Goal: Information Seeking & Learning: Learn about a topic

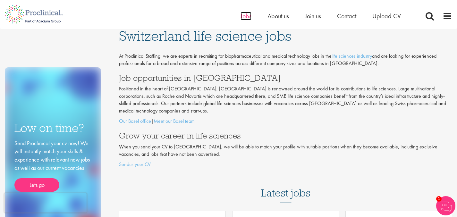
click at [248, 16] on span "Jobs" at bounding box center [246, 16] width 11 height 8
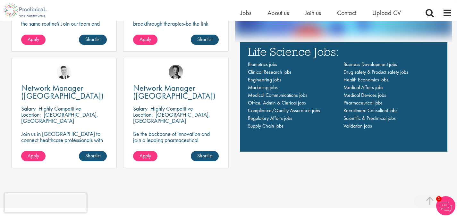
scroll to position [466, 0]
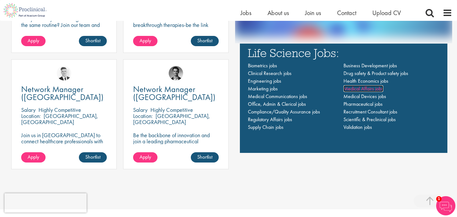
click at [363, 89] on span "Medical Affairs jobs" at bounding box center [364, 88] width 40 height 7
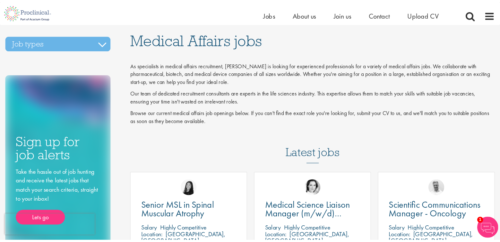
scroll to position [14, 0]
